Goal: Find specific page/section: Find specific page/section

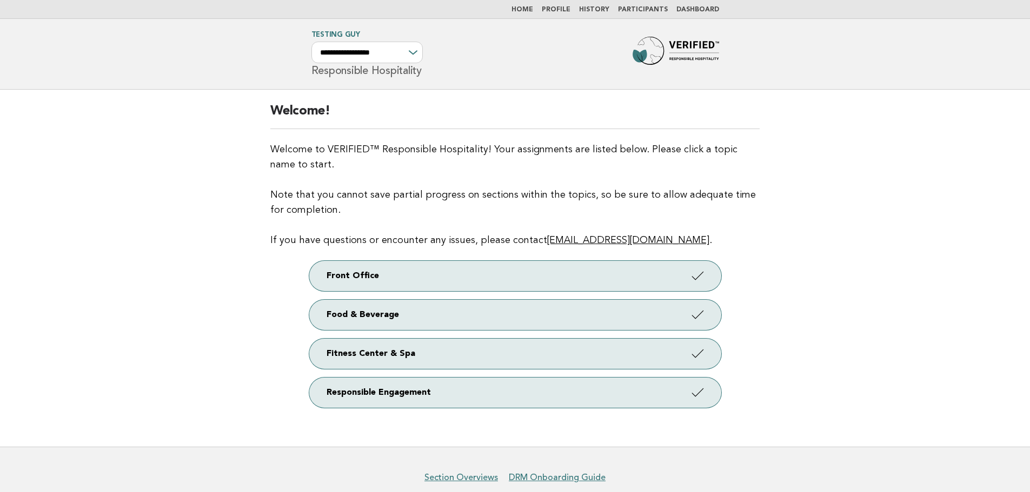
click at [630, 10] on link "Participants" at bounding box center [643, 9] width 50 height 6
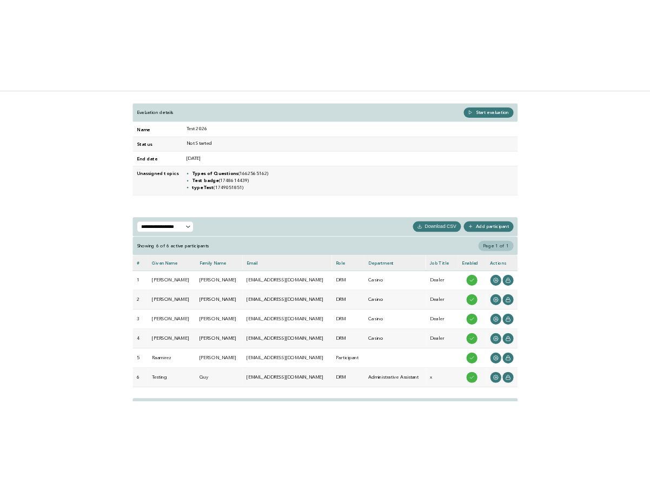
scroll to position [108, 0]
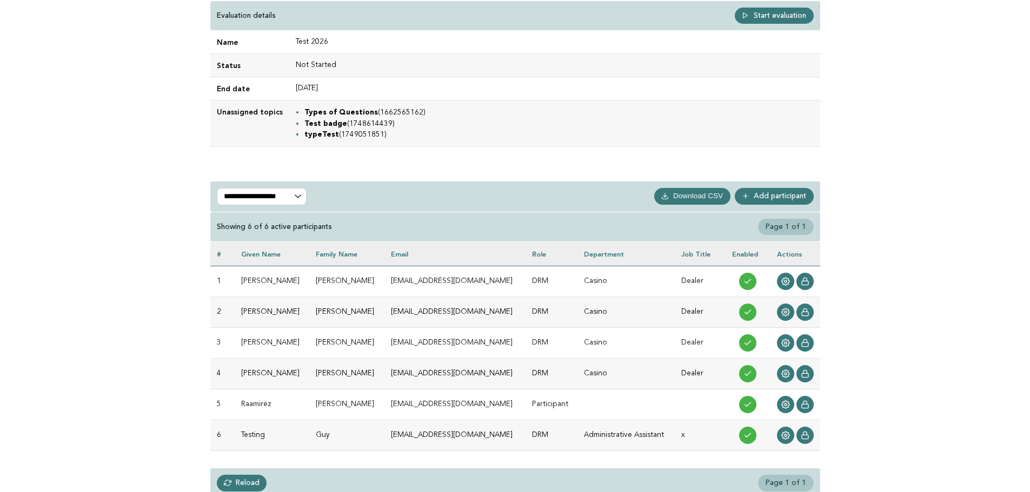
click at [151, 323] on div "**********" at bounding box center [515, 250] width 1030 height 537
click at [254, 196] on select "**********" at bounding box center [262, 196] width 90 height 17
